Goal: Information Seeking & Learning: Find specific fact

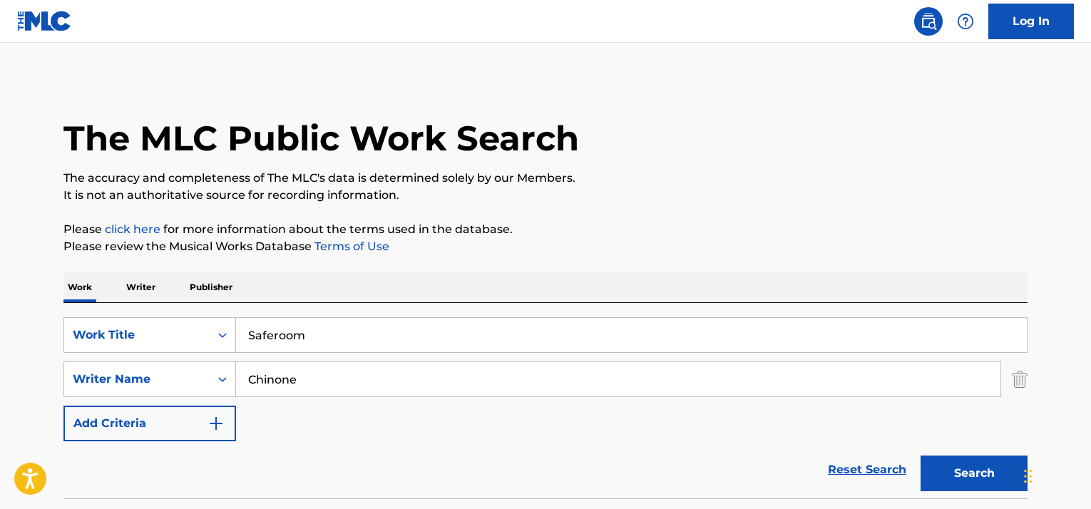
click at [150, 327] on div "Work Title" at bounding box center [137, 335] width 128 height 17
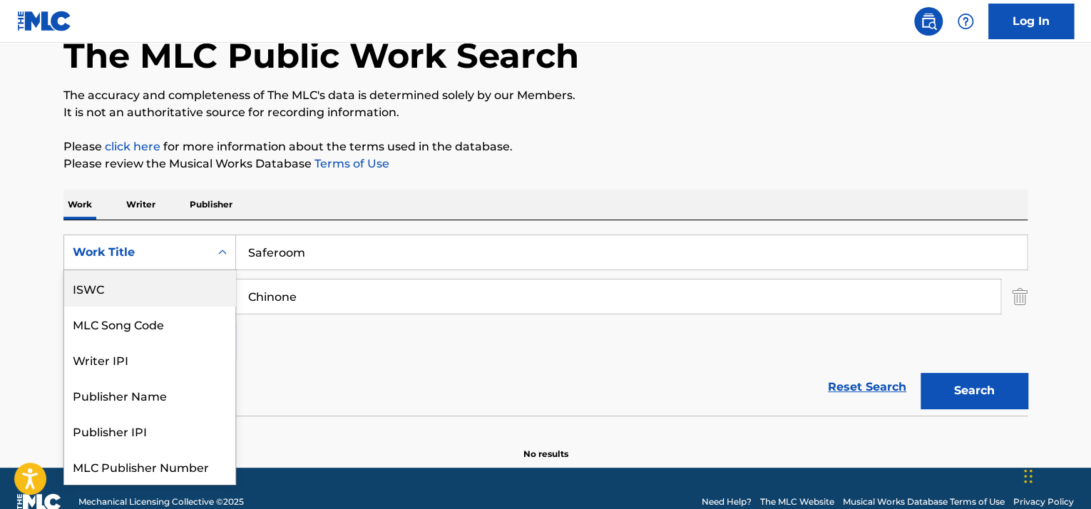
click at [128, 296] on div "ISWC" at bounding box center [149, 288] width 171 height 36
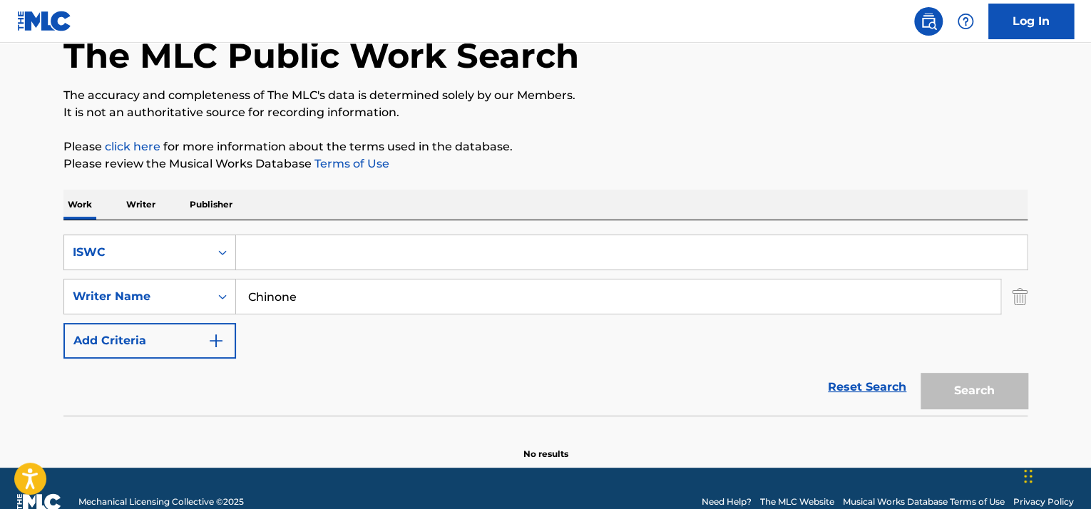
click at [299, 248] on input "Search Form" at bounding box center [631, 252] width 791 height 34
paste input "T1011743067"
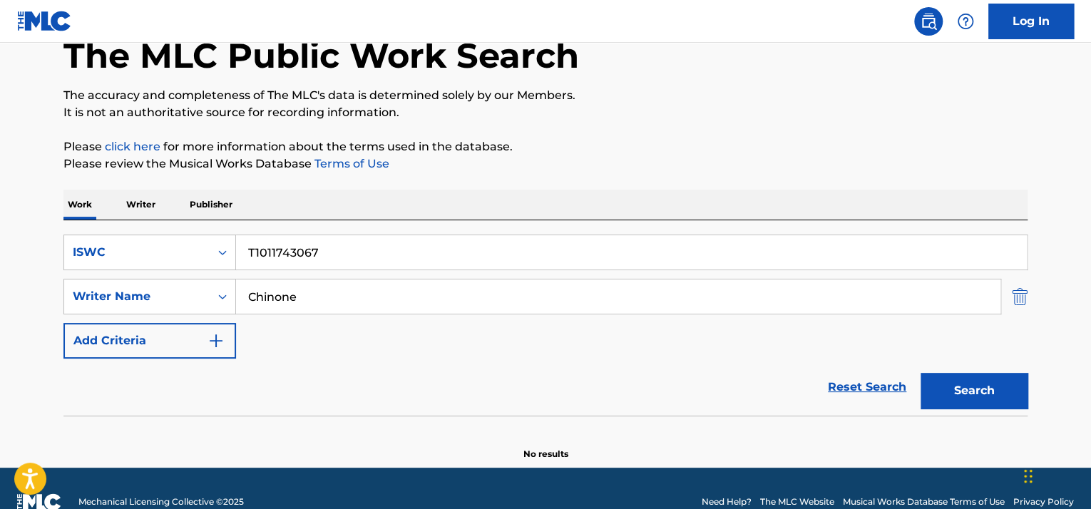
type input "T1011743067"
click at [1015, 293] on img "Search Form" at bounding box center [1020, 297] width 16 height 36
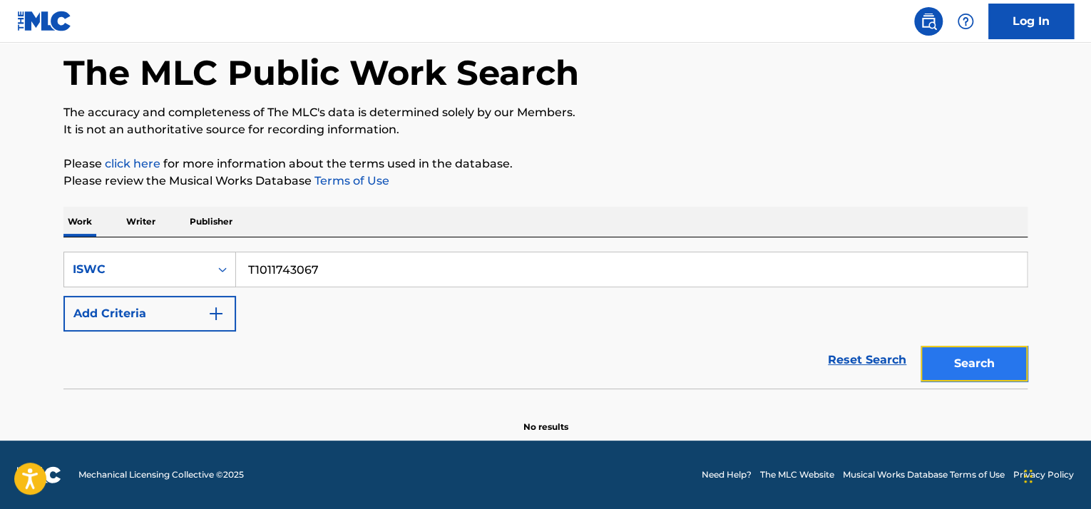
click at [975, 352] on button "Search" at bounding box center [974, 364] width 107 height 36
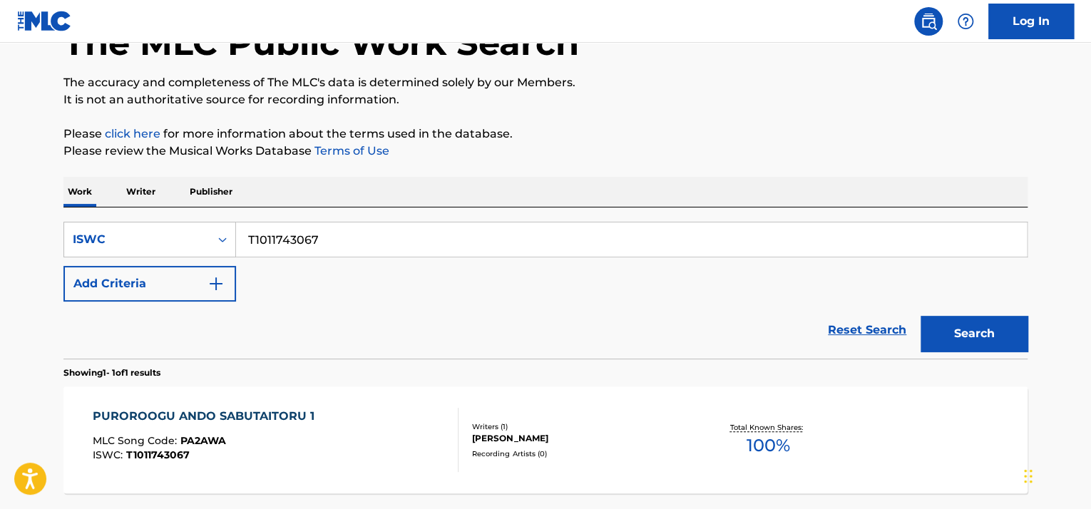
scroll to position [112, 0]
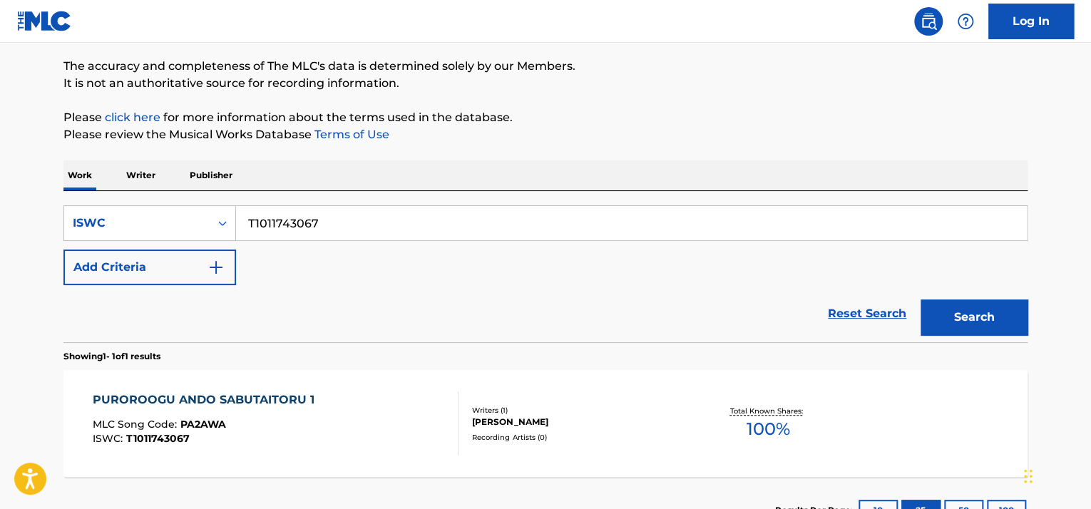
click at [260, 404] on div "PUROROOGU ANDO SABUTAITORU 1" at bounding box center [207, 399] width 229 height 17
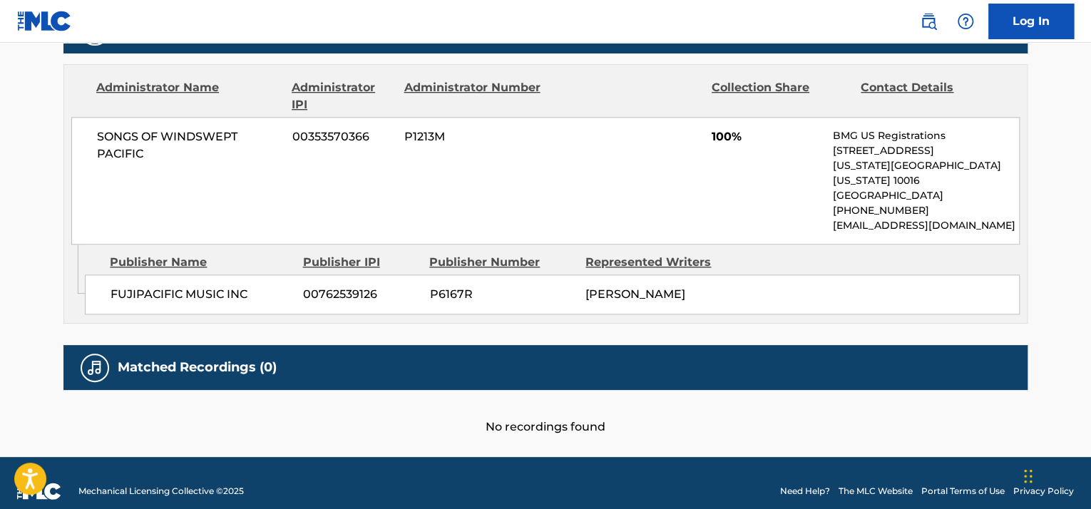
scroll to position [158, 0]
